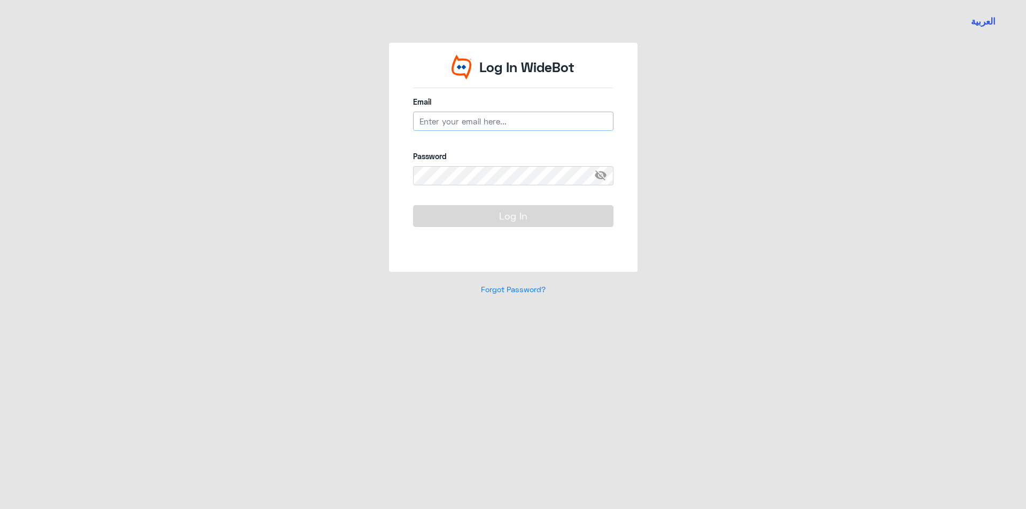
type input "[EMAIL_ADDRESS][DOMAIN_NAME]"
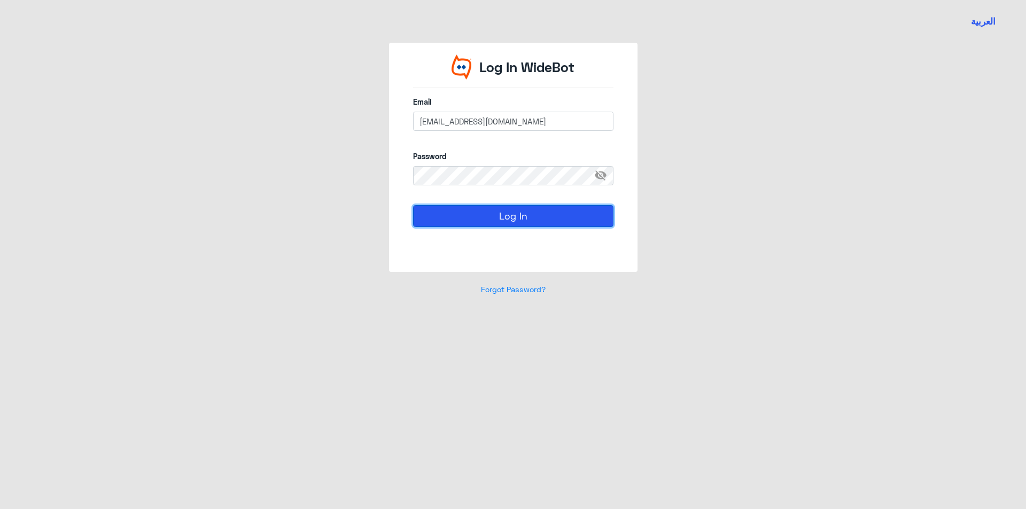
click at [476, 207] on button "Log In" at bounding box center [513, 215] width 200 height 21
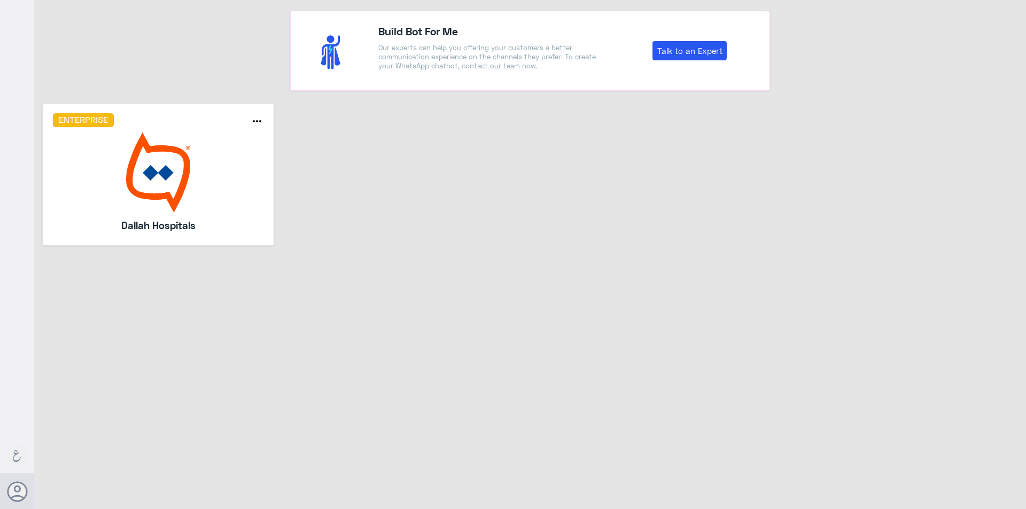
click at [189, 163] on img at bounding box center [158, 173] width 211 height 80
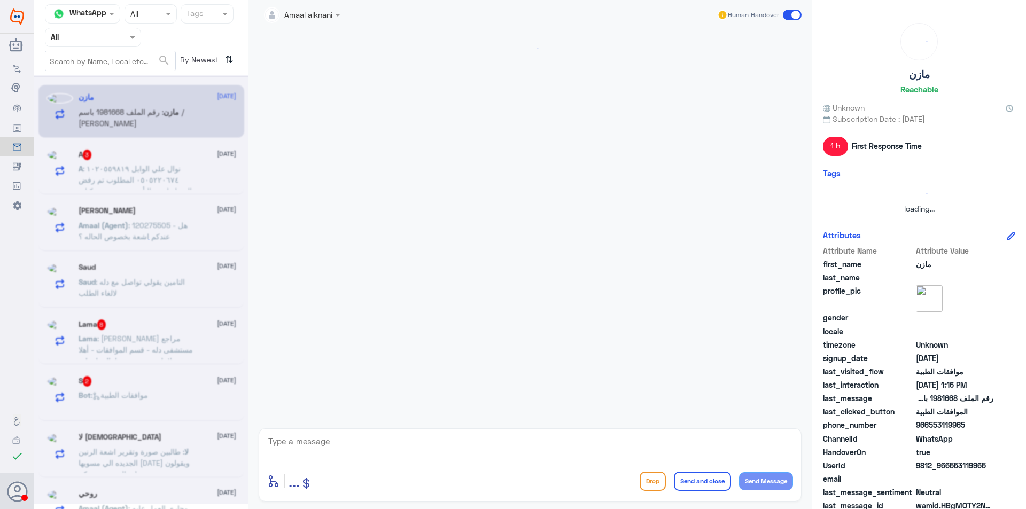
click at [107, 38] on input "text" at bounding box center [80, 37] width 59 height 12
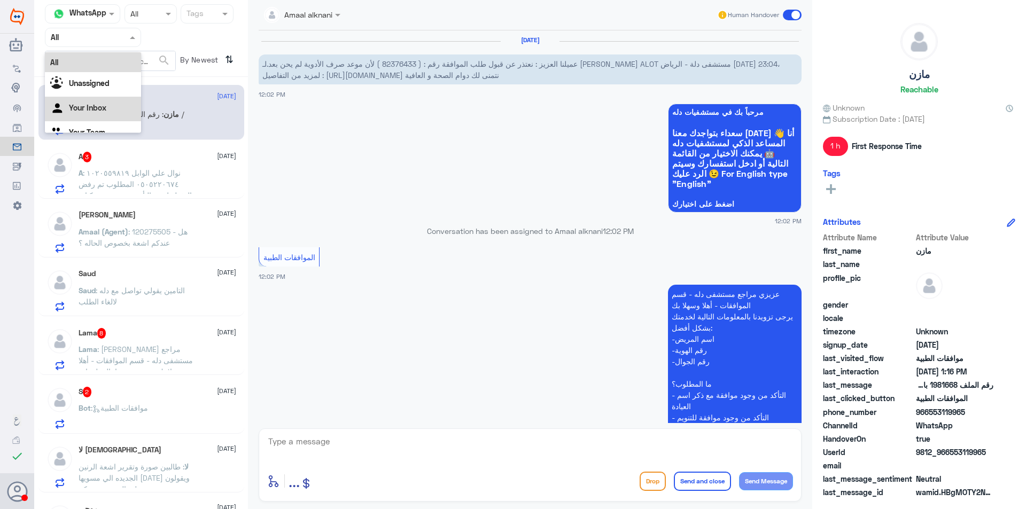
scroll to position [387, 0]
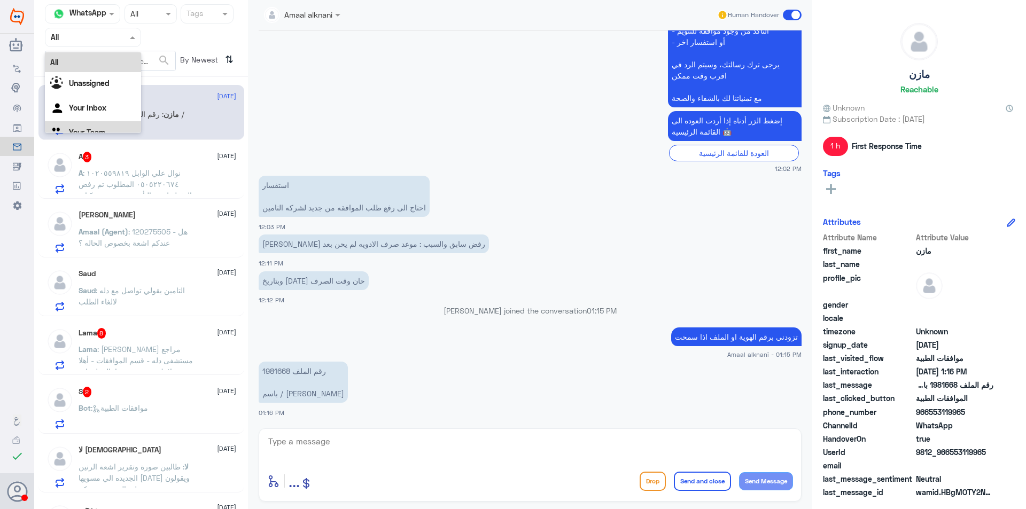
click at [110, 126] on div "Your Team" at bounding box center [93, 133] width 96 height 25
click at [182, 180] on span ": نوال علي الوابل ١٠٢٠٥٥٩٨١٩ ٠٥٠٥٢٢٠٦٧٤ المطلوب تم رفض التخطيط من التأمين بسبب …" at bounding box center [138, 206] width 118 height 76
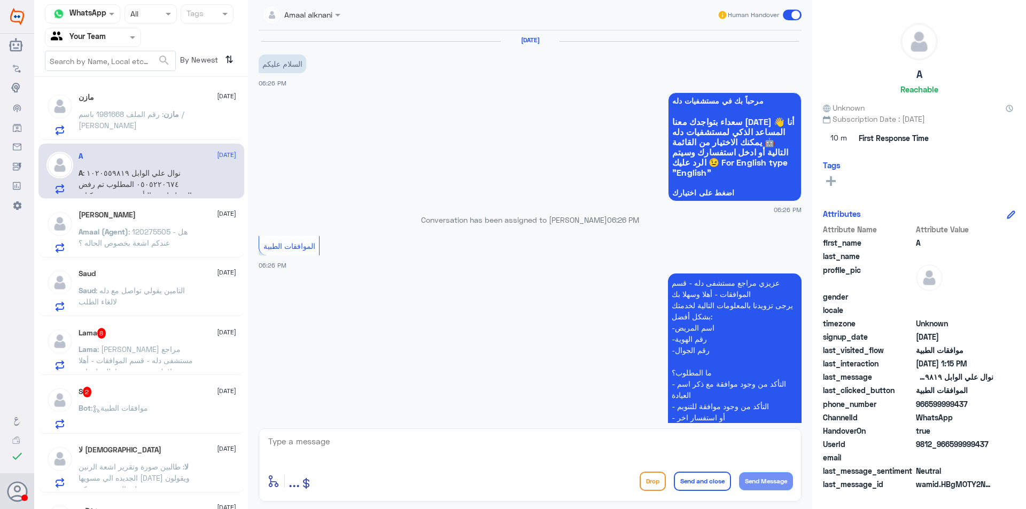
scroll to position [1053, 0]
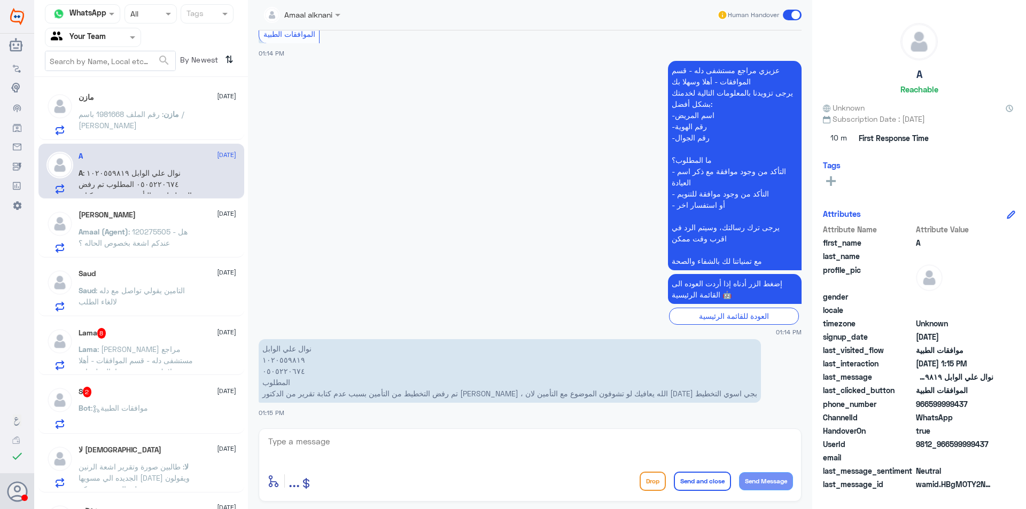
click at [188, 238] on p "Amaal (Agent) : 120275505 - هل عندكم اشعة بخصوص الحاله ؟" at bounding box center [139, 239] width 120 height 27
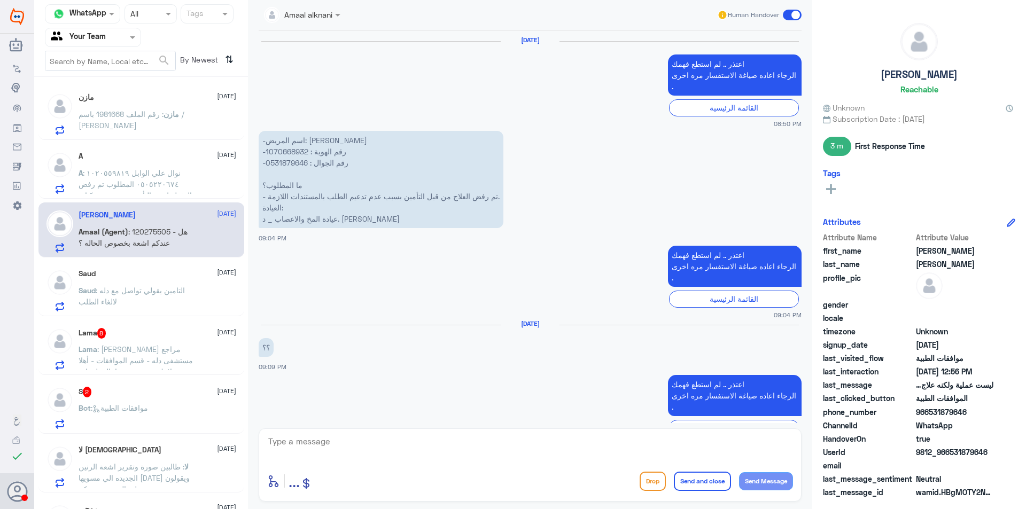
scroll to position [942, 0]
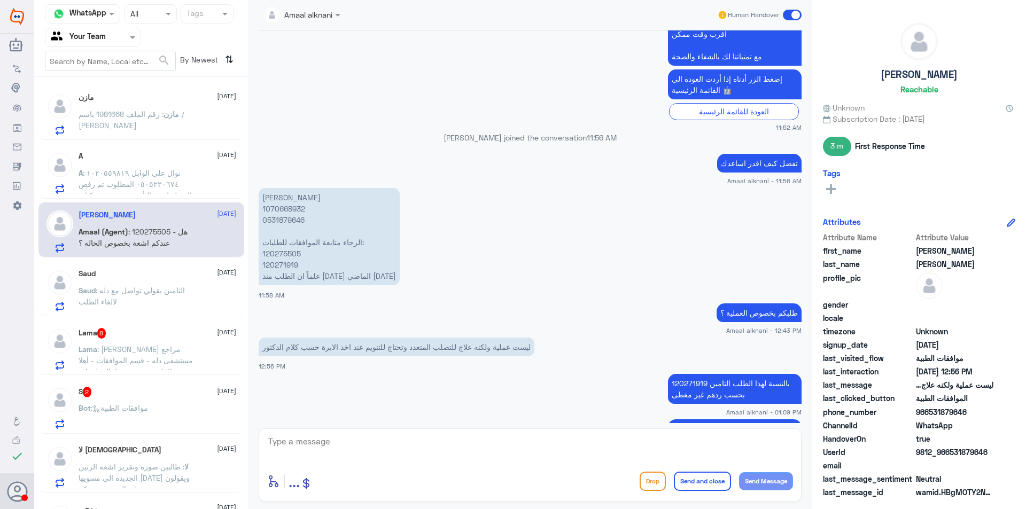
click at [181, 294] on span ": التامين يقولي تواصل مع دله لالغاء الطلب" at bounding box center [132, 296] width 106 height 20
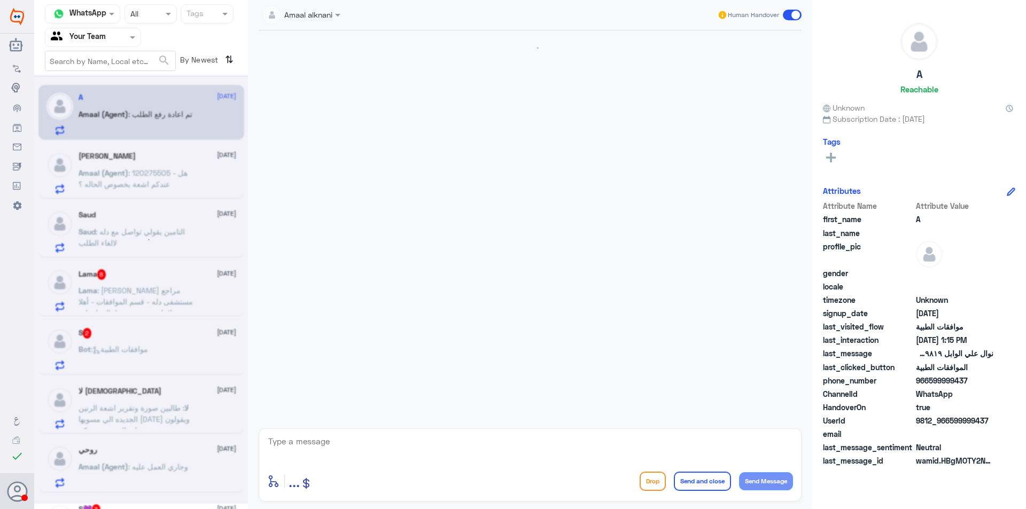
scroll to position [1053, 0]
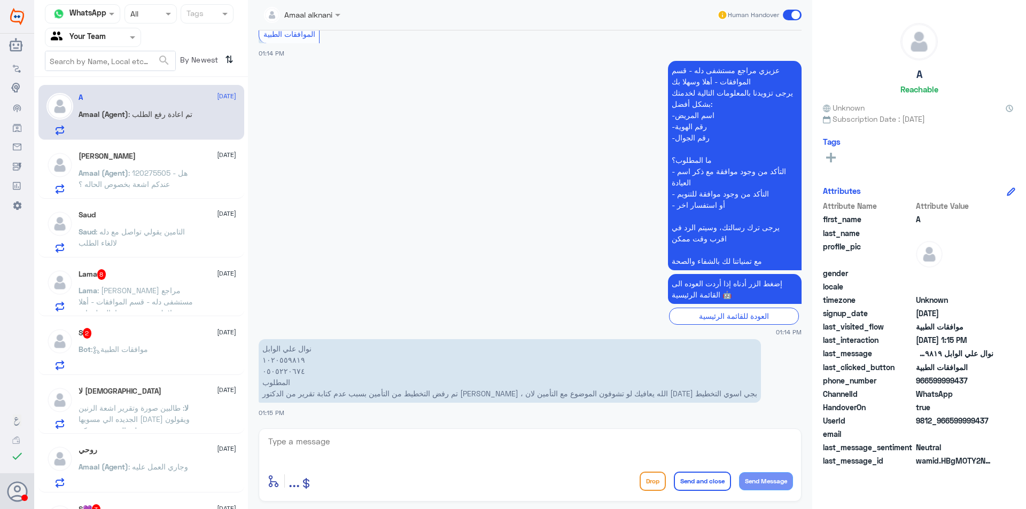
click at [166, 342] on div "S 2 [DATE] Bot : موافقات الطبية" at bounding box center [158, 349] width 158 height 42
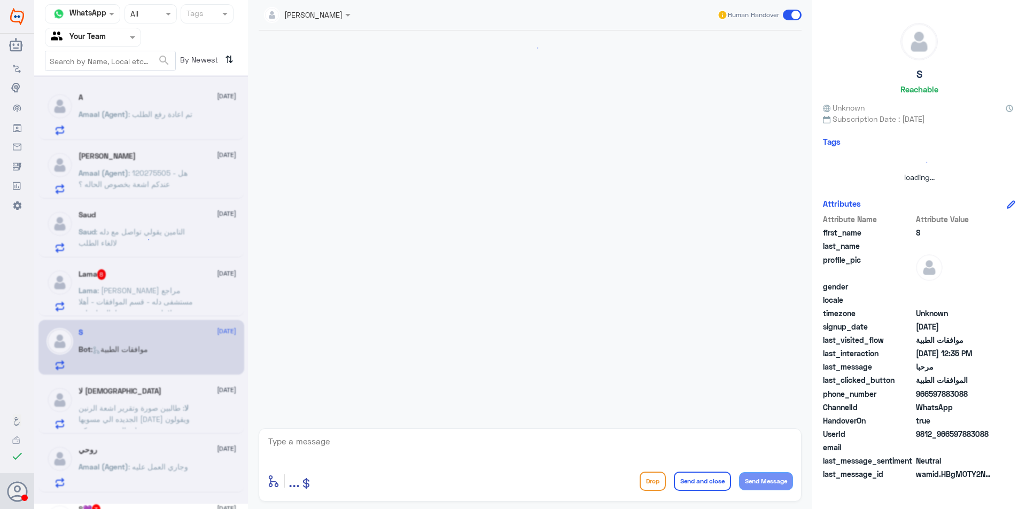
scroll to position [131, 0]
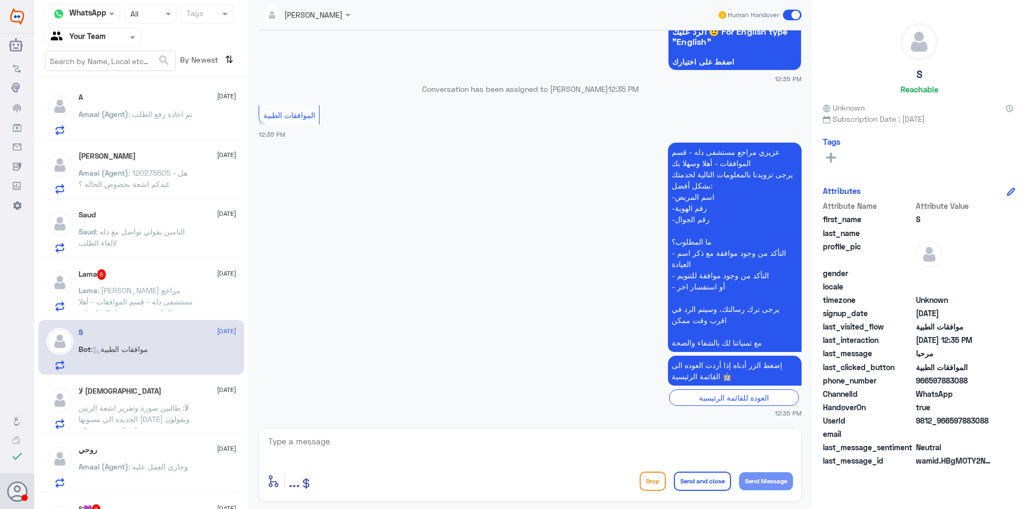
click at [178, 401] on div "لا [DEMOGRAPHIC_DATA] [DATE] لا : طالبين صورة وتقرير اشعة الرنين الجديده الي مس…" at bounding box center [158, 408] width 158 height 42
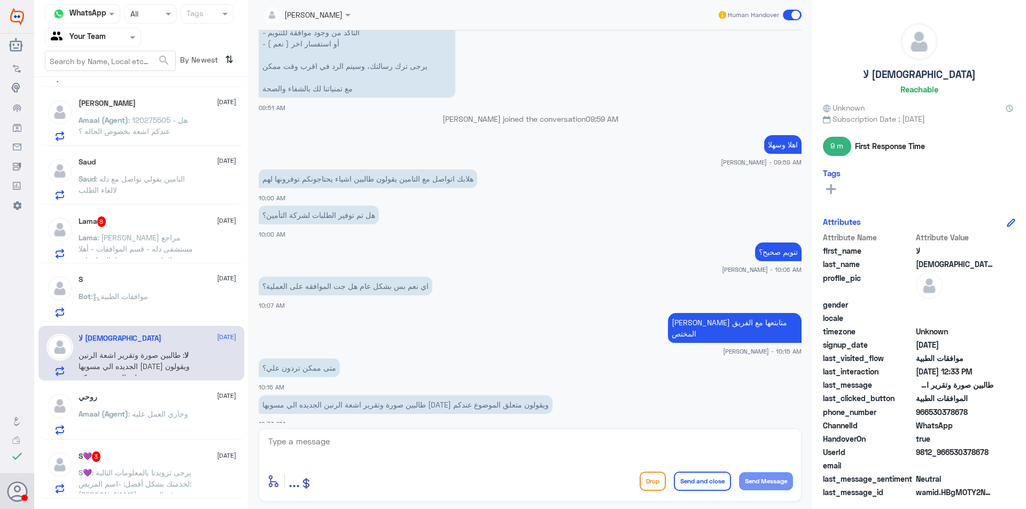
scroll to position [53, 0]
click at [185, 417] on span ": وجاري العمل عليه" at bounding box center [158, 413] width 60 height 9
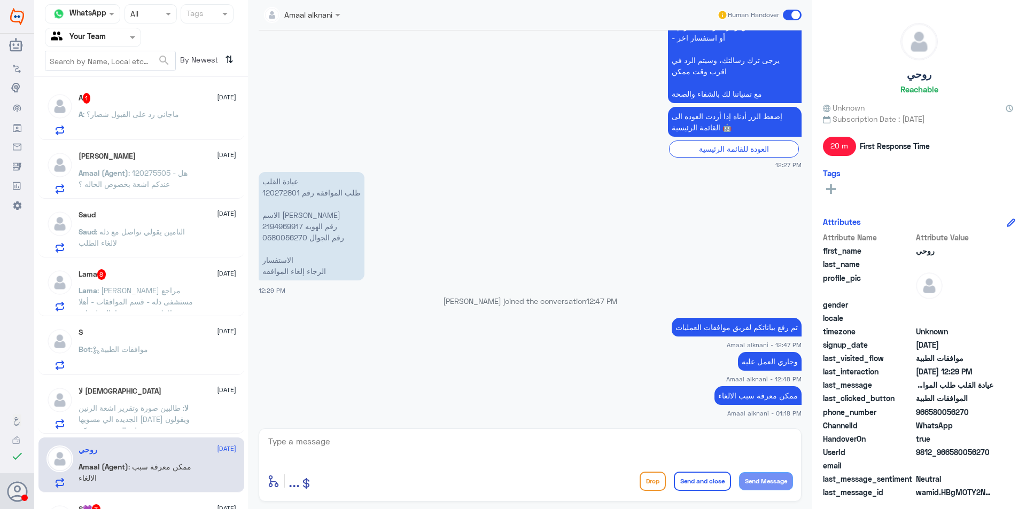
click at [168, 226] on p "Saud : التامين يقولي تواصل مع دله لالغاء الطلب" at bounding box center [139, 239] width 120 height 27
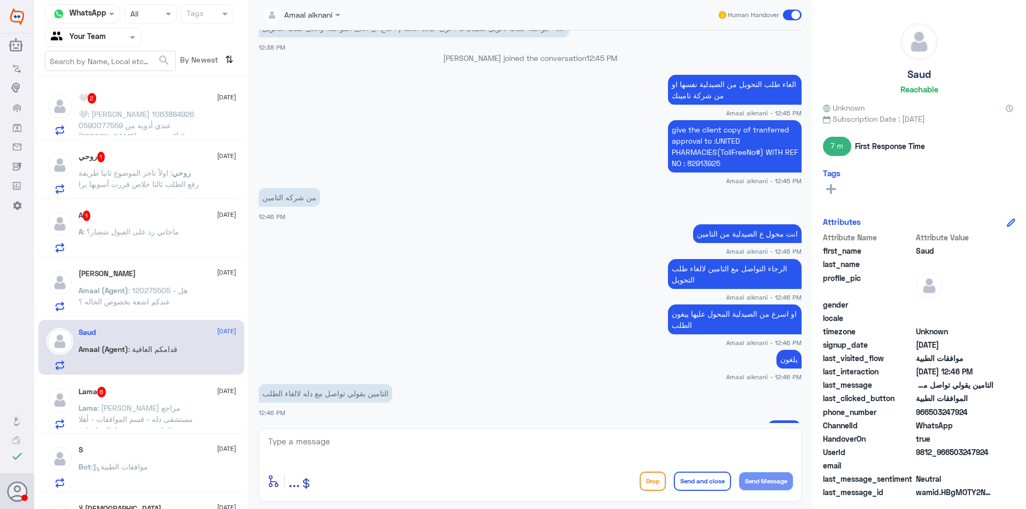
scroll to position [1202, 0]
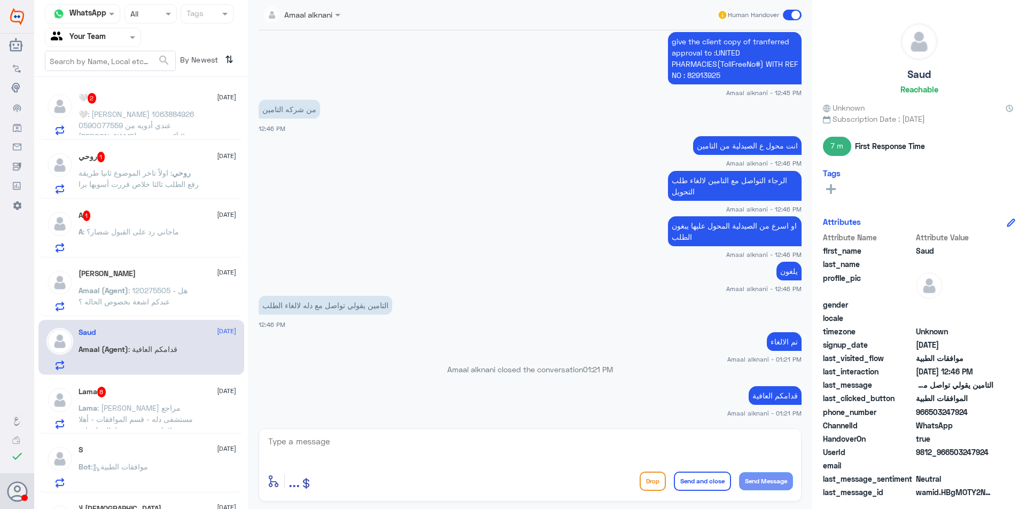
click at [147, 181] on span ": اولاً تاخر الموضوع ثانيا طريقة رفع الطلب ثالثا خلاص قررت أسويها برا" at bounding box center [139, 178] width 120 height 20
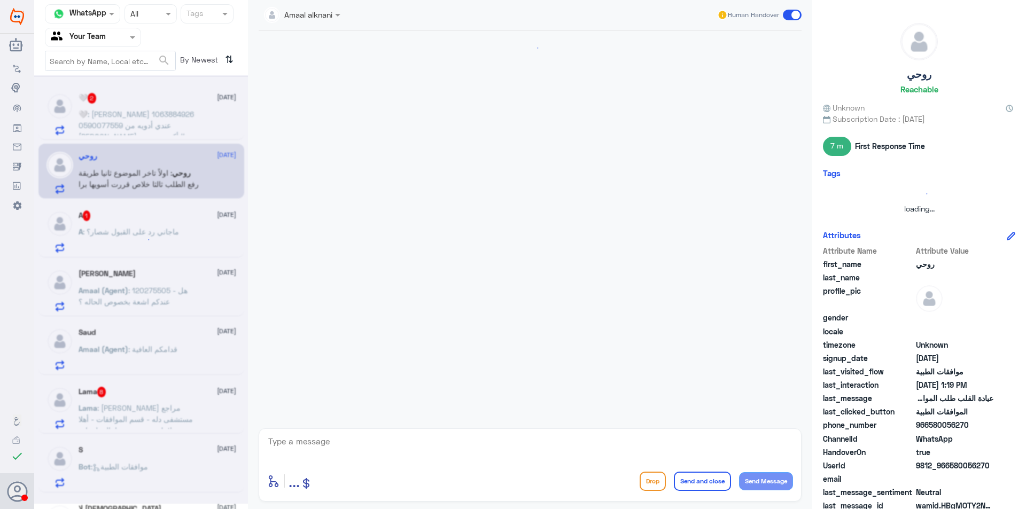
scroll to position [1184, 0]
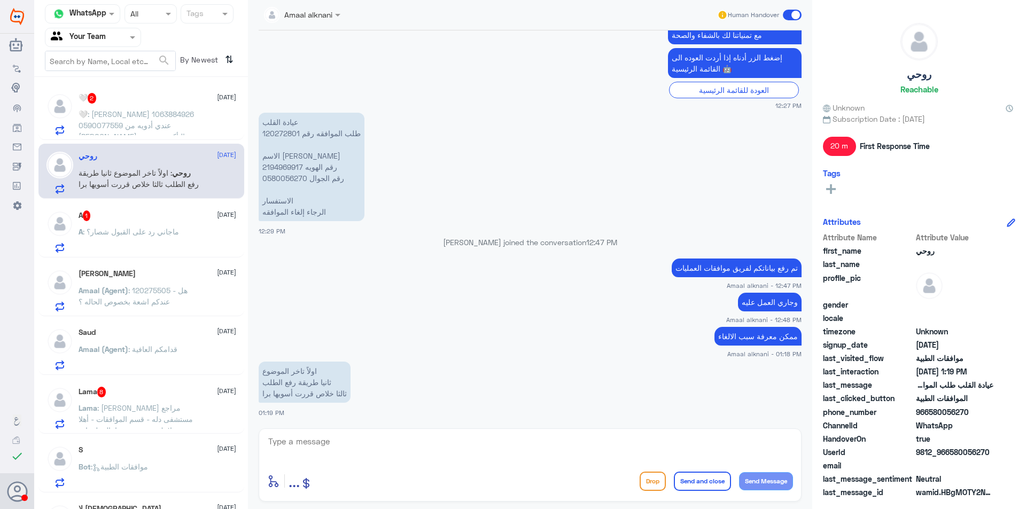
click at [286, 133] on p "عيادة القلب طلب الموافقه رقم 120272801 الاسم روحي نبيل رقم الهويه 2194969917 رق…" at bounding box center [312, 167] width 106 height 108
copy p "120272801"
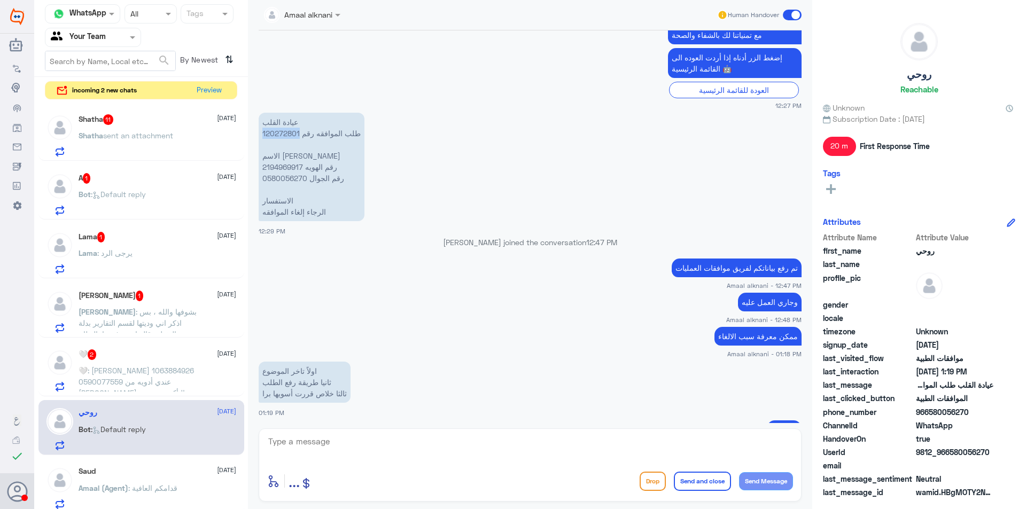
scroll to position [1434, 0]
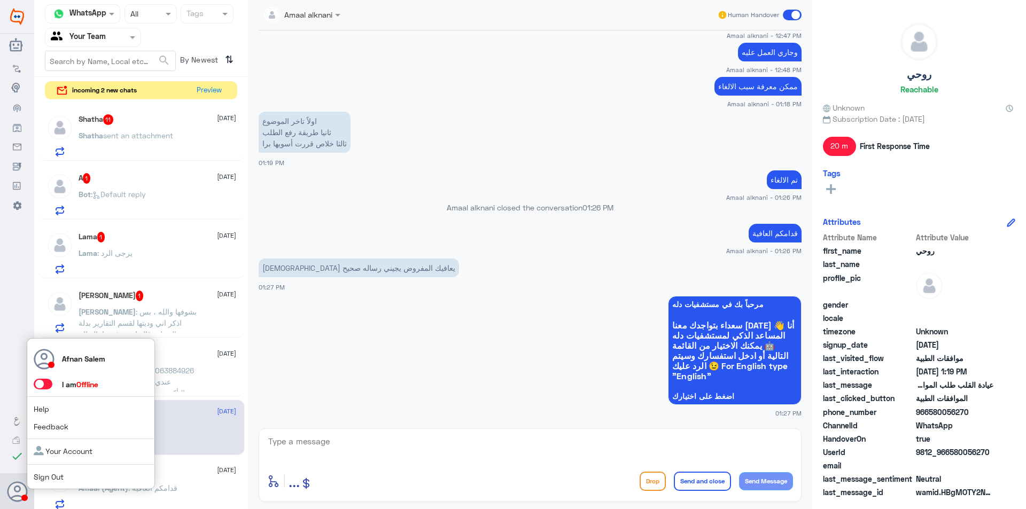
click at [46, 474] on link "Sign Out" at bounding box center [49, 476] width 30 height 9
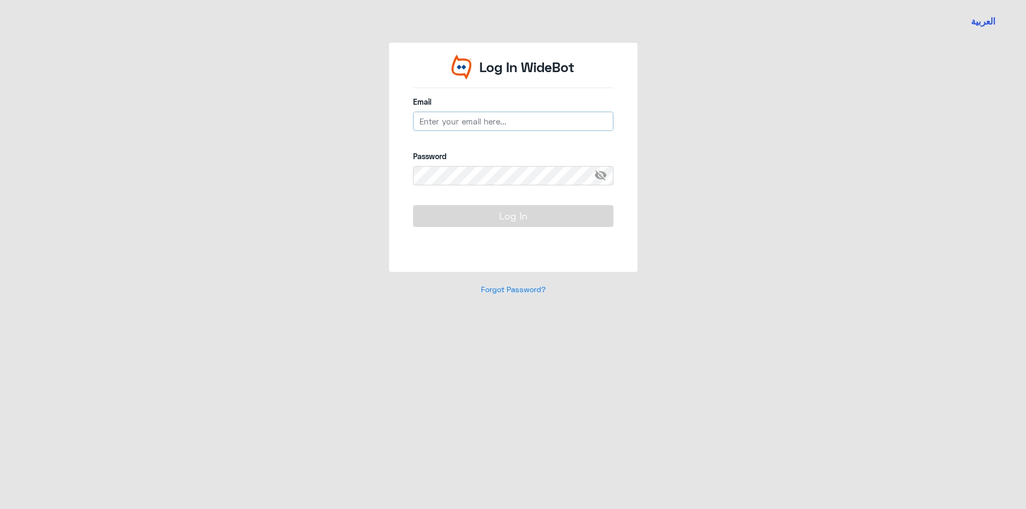
type input "[EMAIL_ADDRESS][DOMAIN_NAME]"
